Goal: Download file/media

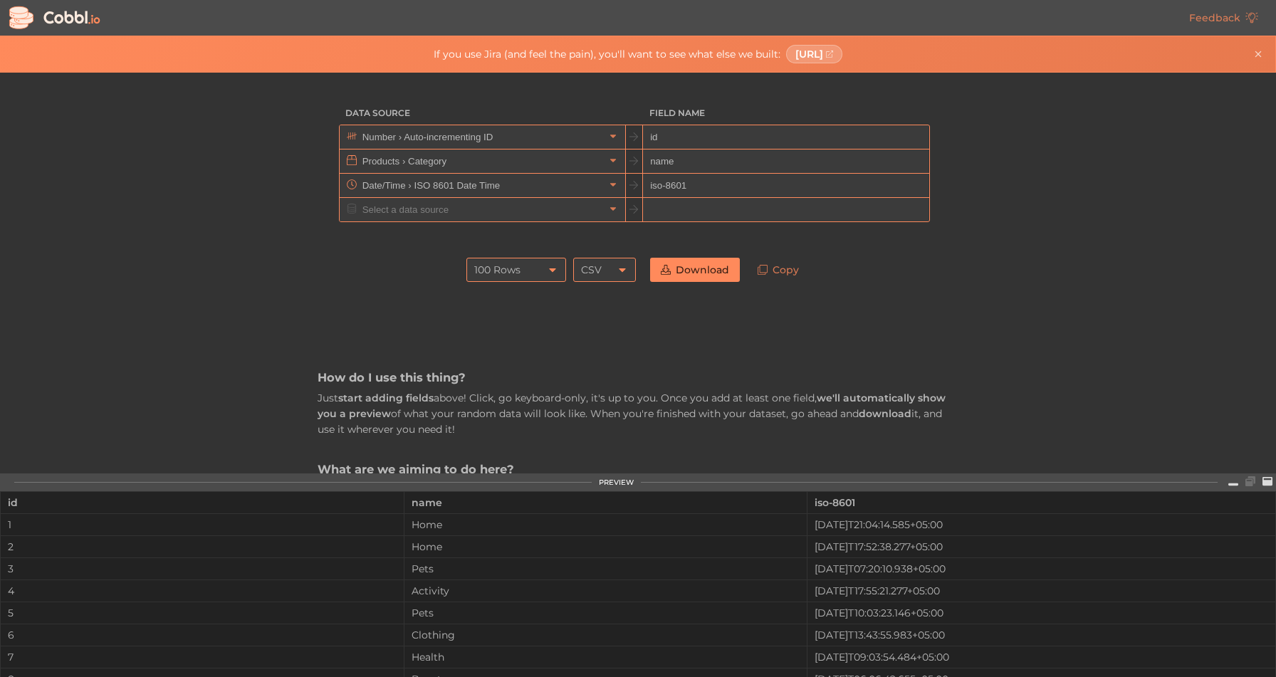
click at [530, 274] on div "100 Rows" at bounding box center [516, 270] width 100 height 24
click at [516, 367] on li "10,000 Rows" at bounding box center [512, 366] width 98 height 24
click at [594, 273] on div "CSV" at bounding box center [591, 270] width 21 height 24
click at [594, 278] on div "CSV" at bounding box center [591, 270] width 21 height 24
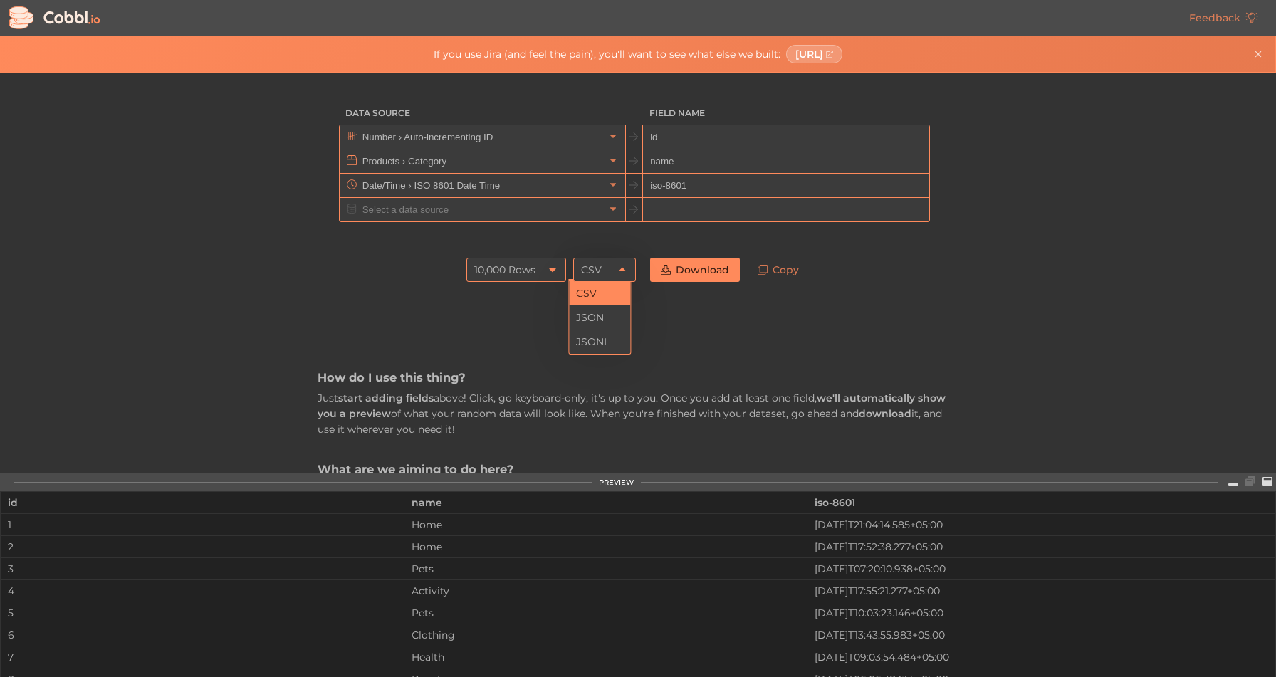
click at [601, 268] on div "CSV" at bounding box center [604, 270] width 63 height 24
click at [664, 270] on icon at bounding box center [666, 270] width 10 height 10
click at [617, 280] on div "CSV" at bounding box center [604, 270] width 63 height 24
click at [617, 268] on icon at bounding box center [622, 269] width 11 height 11
